Goal: Check status: Check status

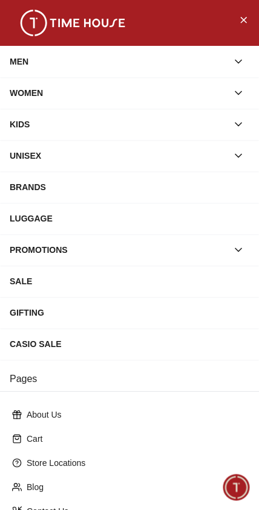
click at [242, 16] on icon "Close Menu" at bounding box center [243, 19] width 10 height 15
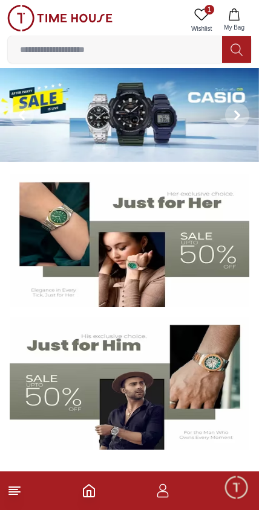
click at [159, 497] on icon "button" at bounding box center [162, 495] width 11 height 6
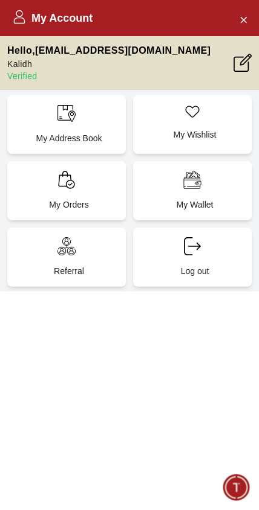
click at [65, 189] on div "My Orders" at bounding box center [66, 190] width 118 height 59
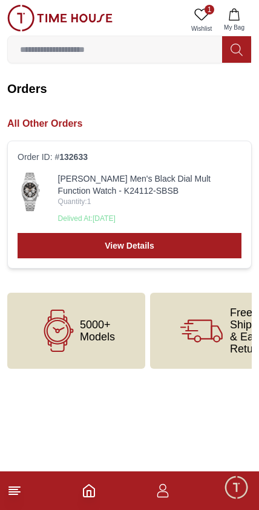
click at [60, 179] on link "[PERSON_NAME] Men's Black Dial Mult Function Watch - K24112-SBSB" at bounding box center [149, 185] width 183 height 24
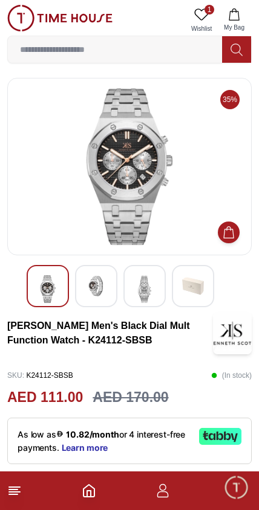
click at [98, 292] on img at bounding box center [96, 286] width 22 height 22
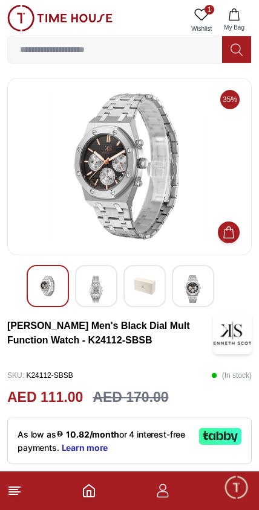
click at [106, 284] on img at bounding box center [96, 289] width 22 height 28
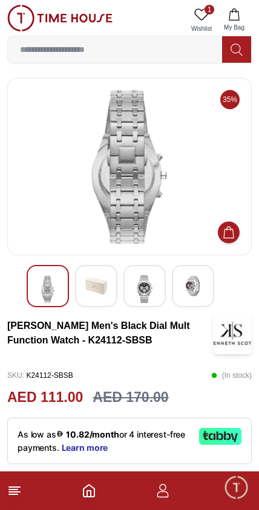
click at [146, 284] on img at bounding box center [144, 289] width 22 height 28
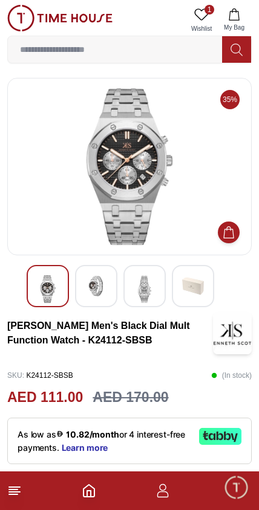
click at [188, 284] on img at bounding box center [193, 286] width 22 height 22
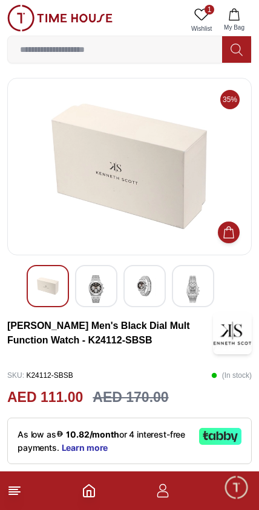
click at [57, 282] on img at bounding box center [48, 286] width 22 height 22
